Goal: Information Seeking & Learning: Understand process/instructions

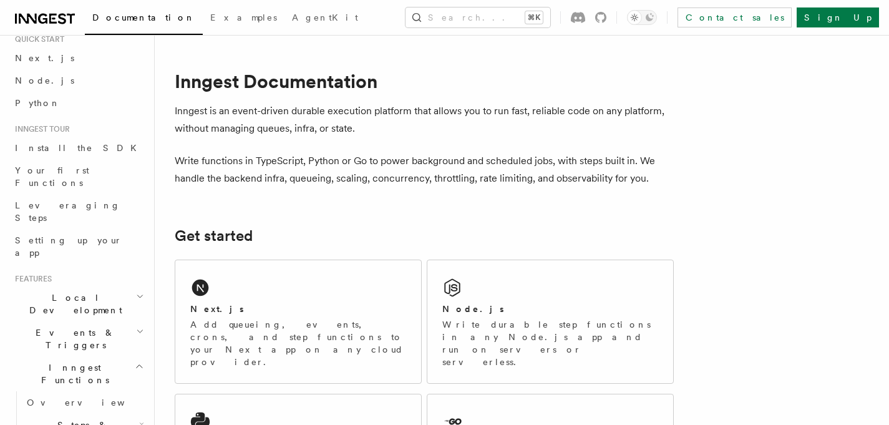
scroll to position [38, 0]
click at [52, 296] on span "Local Development" at bounding box center [73, 308] width 126 height 25
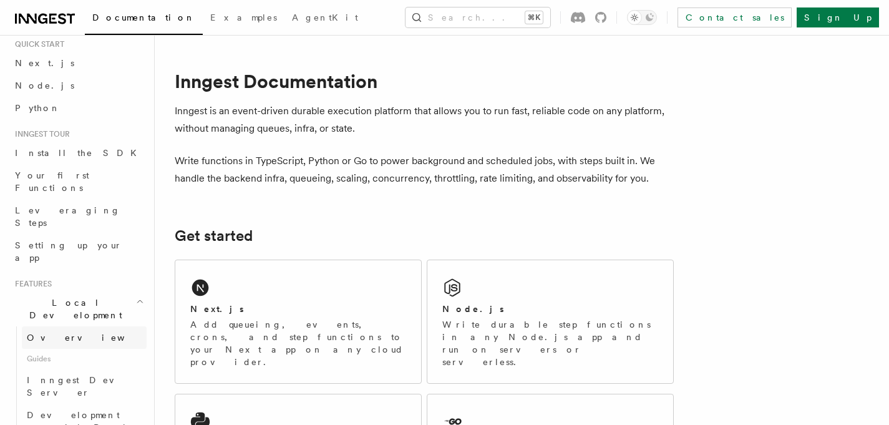
click at [49, 333] on span "Overview" at bounding box center [91, 338] width 129 height 10
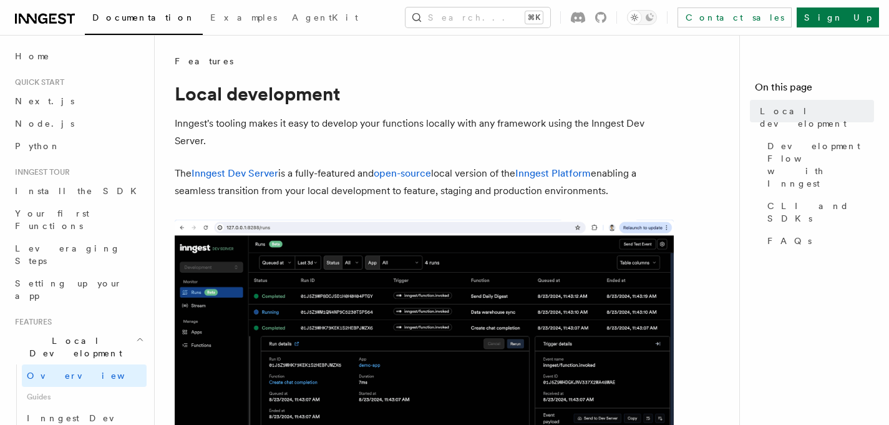
click at [34, 79] on span "Quick start" at bounding box center [37, 82] width 54 height 10
click at [18, 57] on span "Home" at bounding box center [32, 56] width 35 height 12
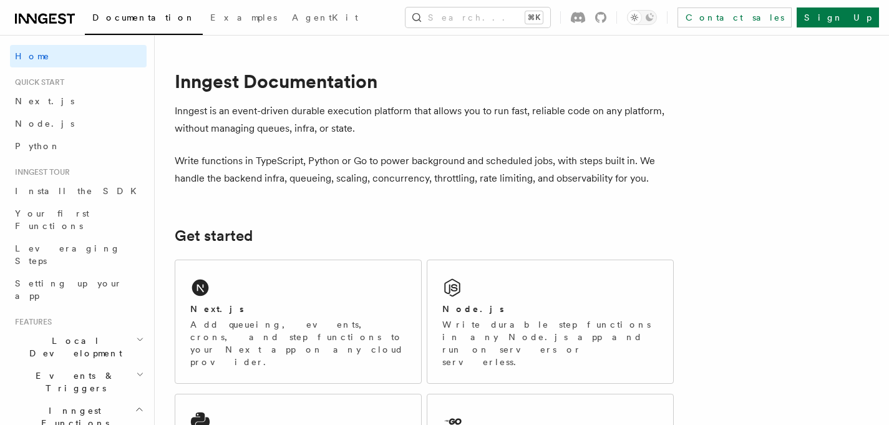
click at [39, 17] on icon at bounding box center [42, 19] width 9 height 10
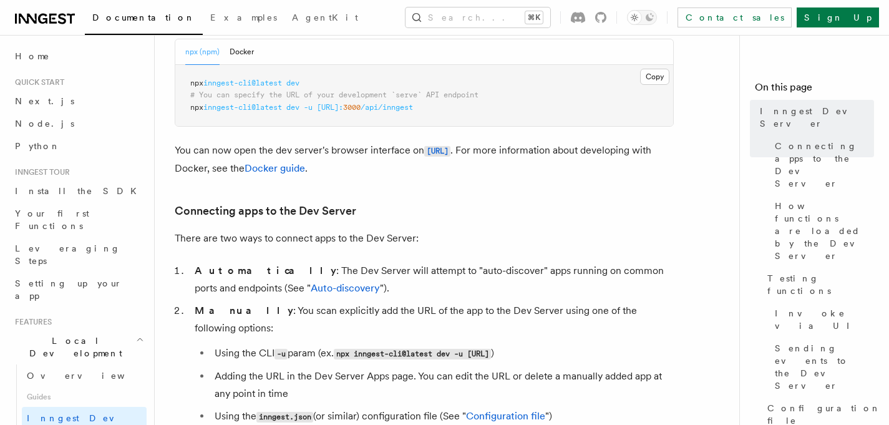
scroll to position [586, 0]
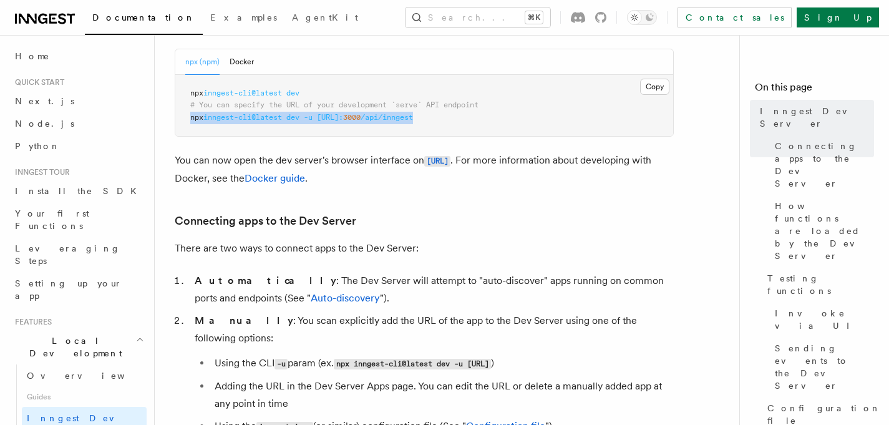
drag, startPoint x: 474, startPoint y: 118, endPoint x: 186, endPoint y: 115, distance: 288.2
click at [186, 115] on pre "npx inngest-cli@latest dev # You can specify the URL of your development `serve…" at bounding box center [424, 106] width 498 height 62
copy span "npx inngest-cli@latest dev -u [URL]: 3000 /api/inngest"
